Goal: Information Seeking & Learning: Find specific fact

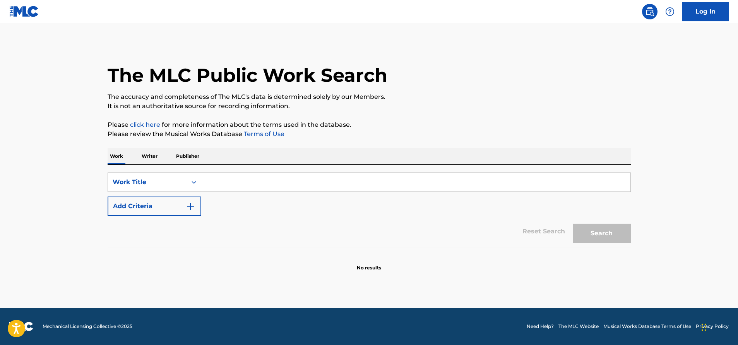
click at [355, 179] on input "Search Form" at bounding box center [415, 182] width 429 height 19
click at [573, 223] on button "Search" at bounding box center [602, 232] width 58 height 19
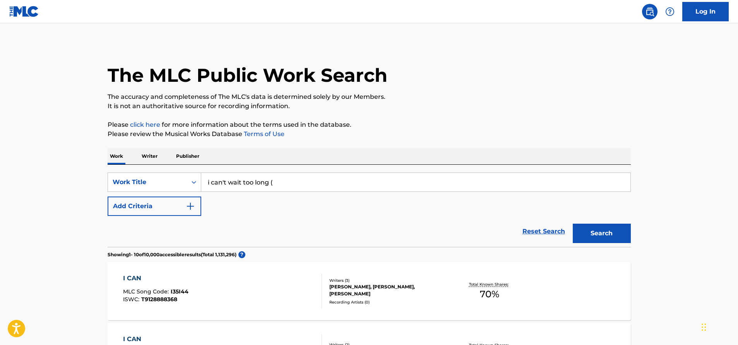
click at [255, 189] on input "i can't wait too long (" at bounding box center [415, 182] width 429 height 19
click at [256, 188] on input "i can't wait too long (" at bounding box center [415, 182] width 429 height 19
paste input "I Can't Wait Too Long (Let Somebody Love You)"
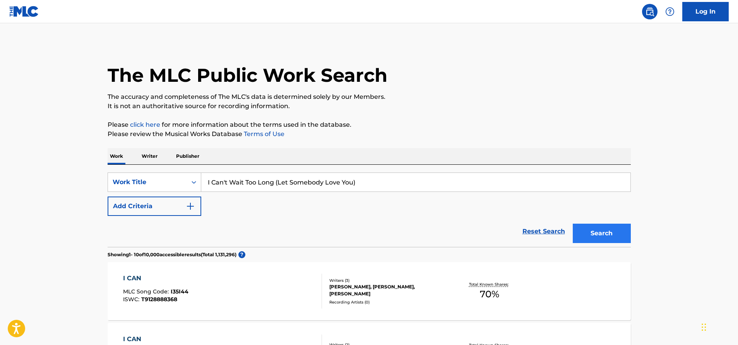
type input "I Can't Wait Too Long (Let Somebody Love You)"
click at [591, 231] on button "Search" at bounding box center [602, 232] width 58 height 19
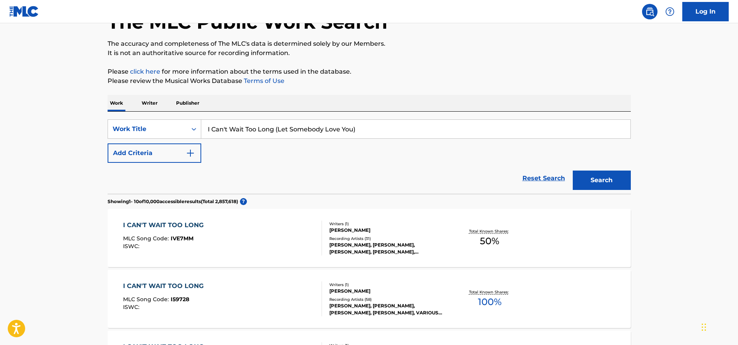
scroll to position [58, 0]
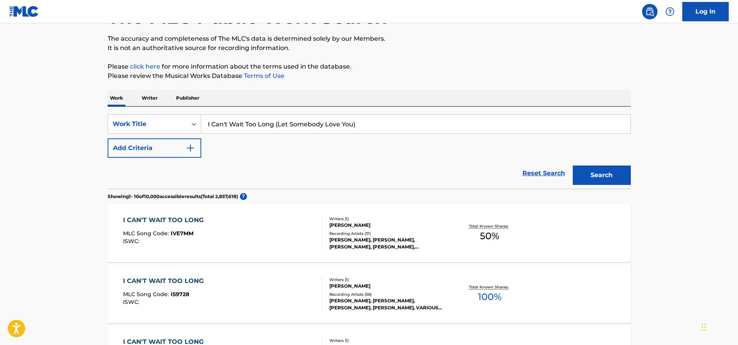
click at [281, 232] on div "I CAN'T WAIT TOO LONG MLC Song Code : IVE7MM ISWC :" at bounding box center [222, 232] width 199 height 35
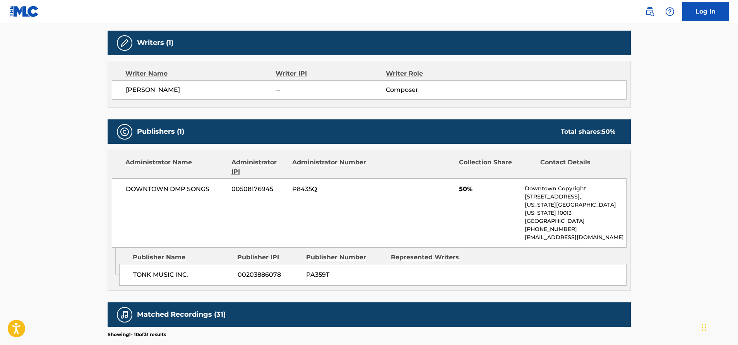
scroll to position [247, 0]
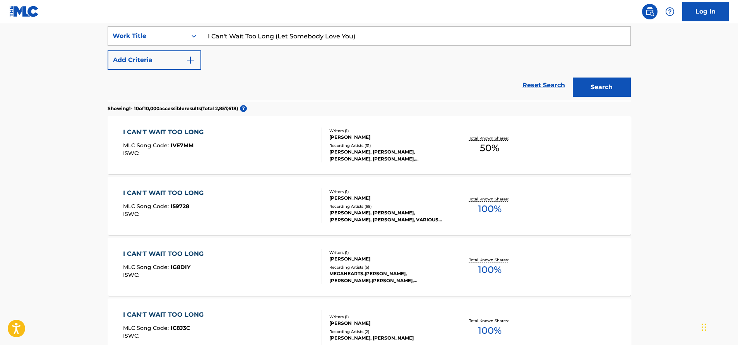
scroll to position [154, 0]
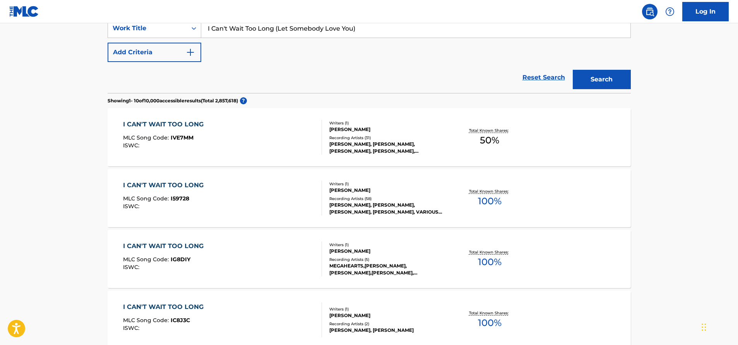
click at [277, 149] on div "I CAN'T WAIT TOO LONG MLC Song Code : IVE7MM ISWC :" at bounding box center [222, 137] width 199 height 35
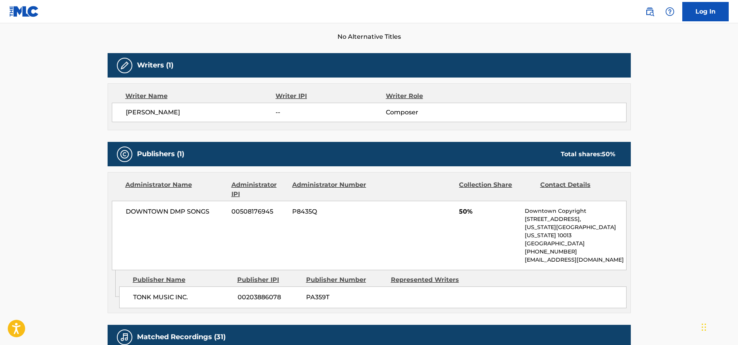
scroll to position [220, 0]
